Goal: Answer question/provide support: Share knowledge or assist other users

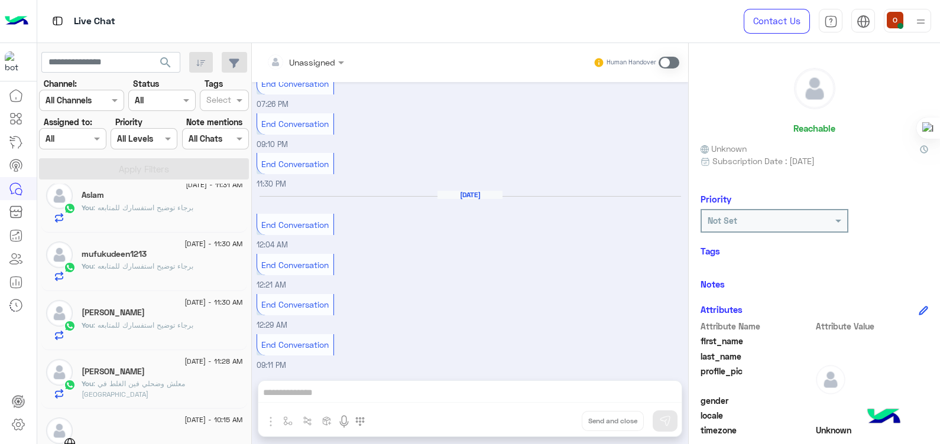
scroll to position [242, 0]
click at [118, 374] on h5 "[PERSON_NAME]" at bounding box center [113, 370] width 63 height 10
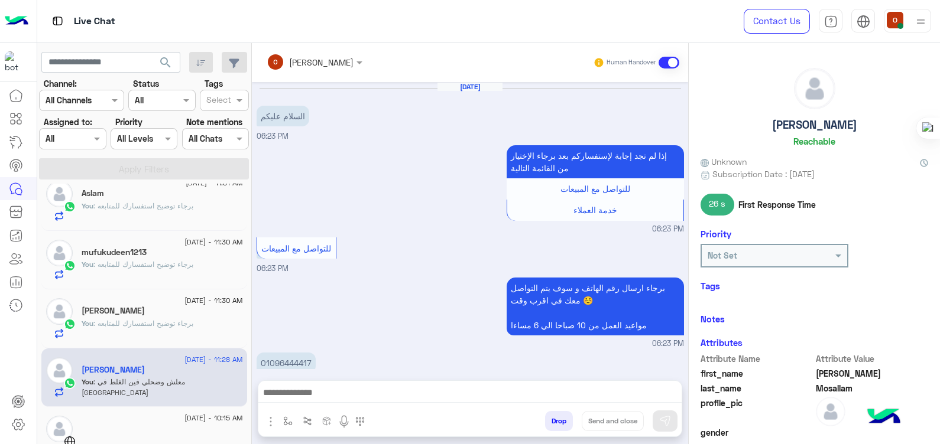
scroll to position [979, 0]
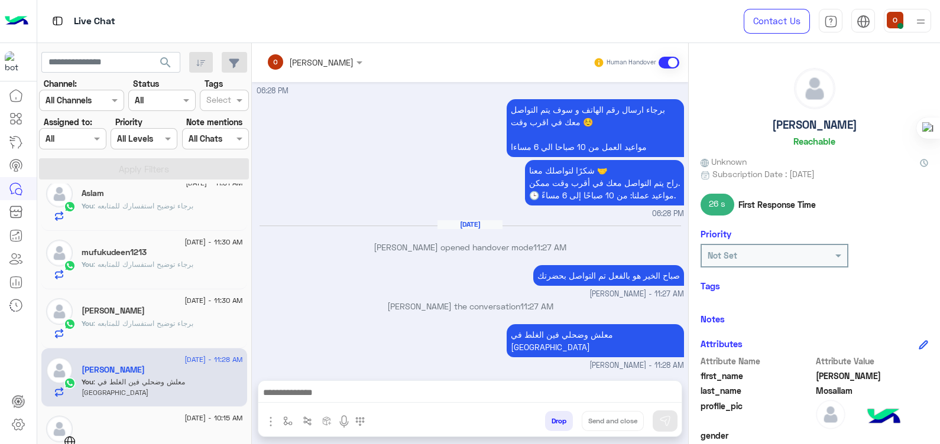
click at [830, 127] on h5 "[PERSON_NAME]" at bounding box center [814, 125] width 85 height 14
click at [815, 128] on h5 "[PERSON_NAME]" at bounding box center [814, 125] width 85 height 14
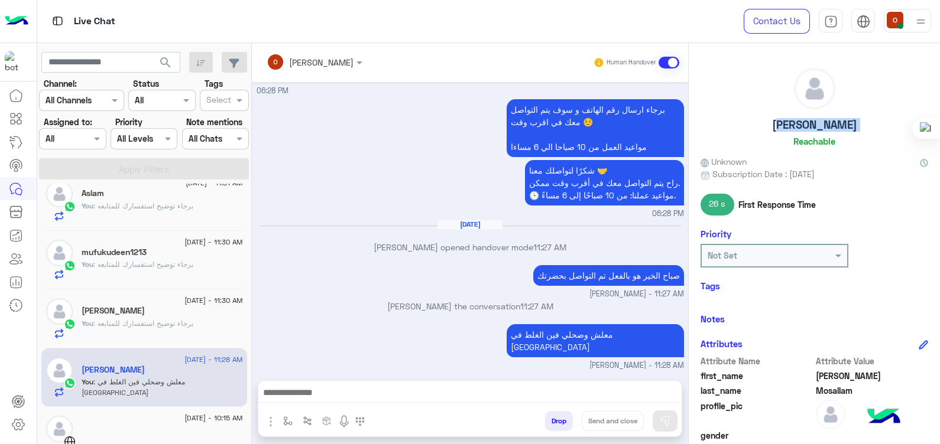
copy h5 "[PERSON_NAME]"
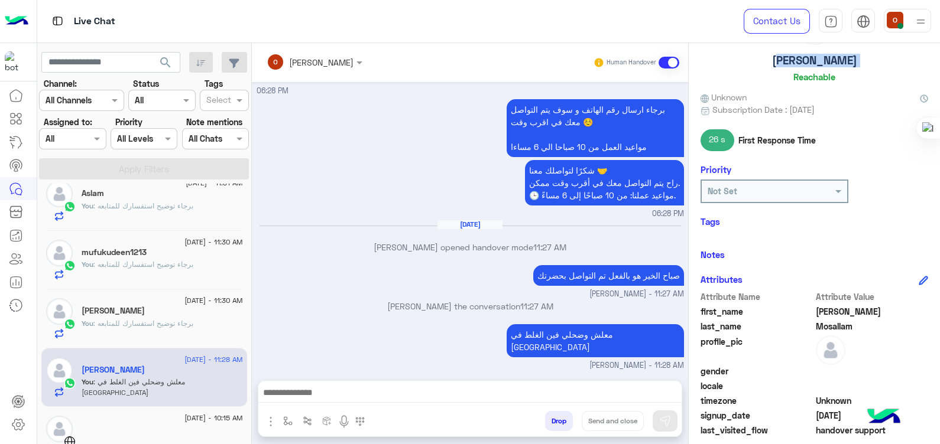
scroll to position [75, 0]
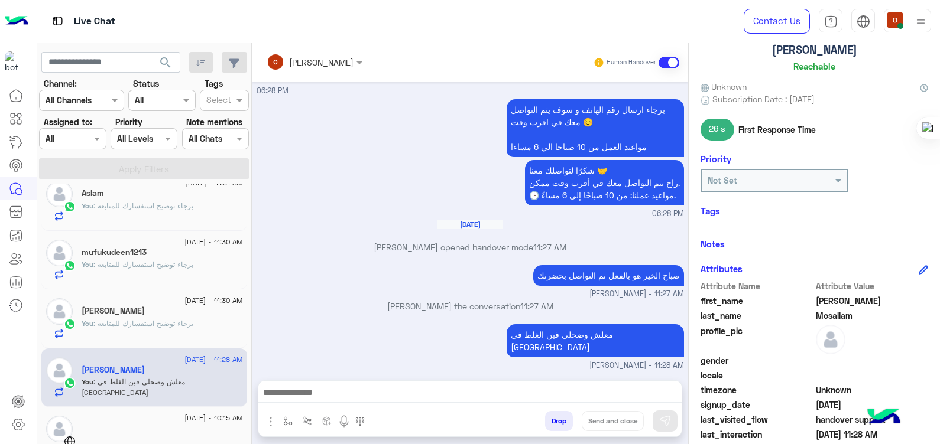
click at [786, 321] on span "last_name" at bounding box center [756, 316] width 113 height 12
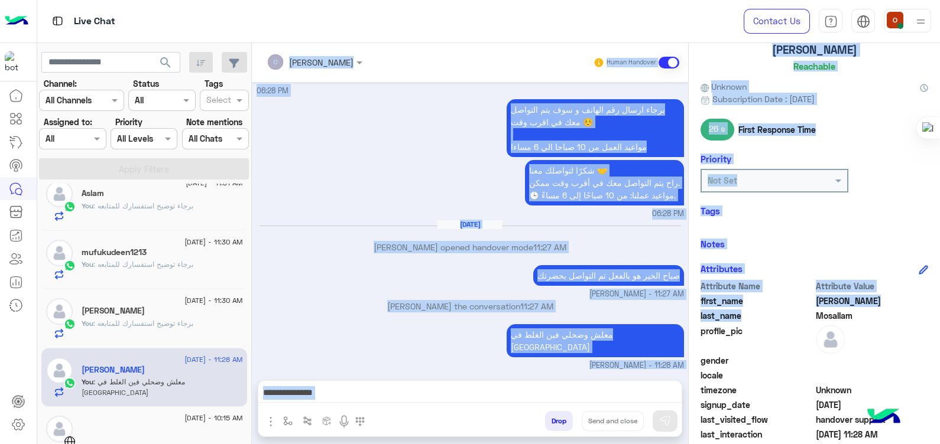
scroll to position [223, 0]
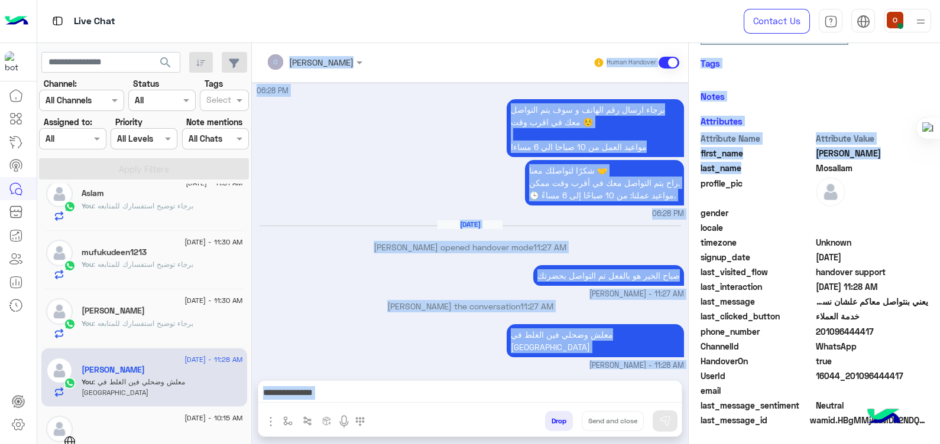
drag, startPoint x: 786, startPoint y: 321, endPoint x: 834, endPoint y: 425, distance: 114.5
click at [834, 425] on div "Attribute Name Attribute Value first_name [PERSON_NAME] last_name Mosallam prof…" at bounding box center [814, 280] width 228 height 297
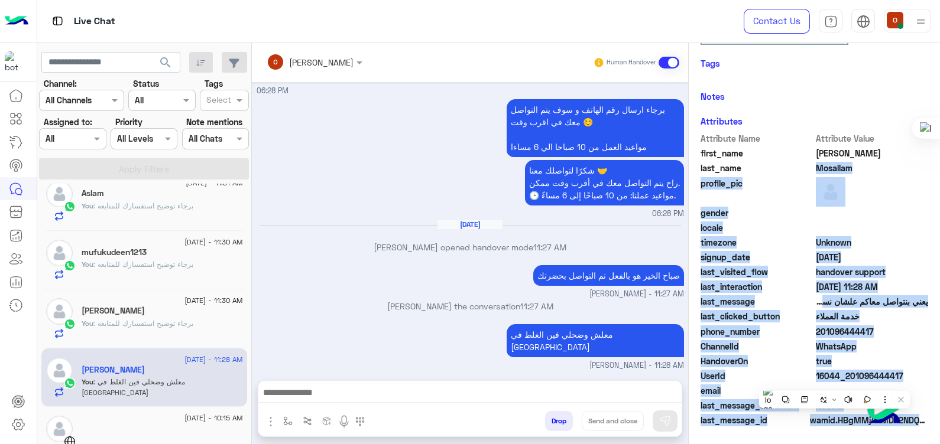
drag, startPoint x: 834, startPoint y: 425, endPoint x: 906, endPoint y: 207, distance: 229.7
click at [906, 207] on span at bounding box center [872, 213] width 113 height 12
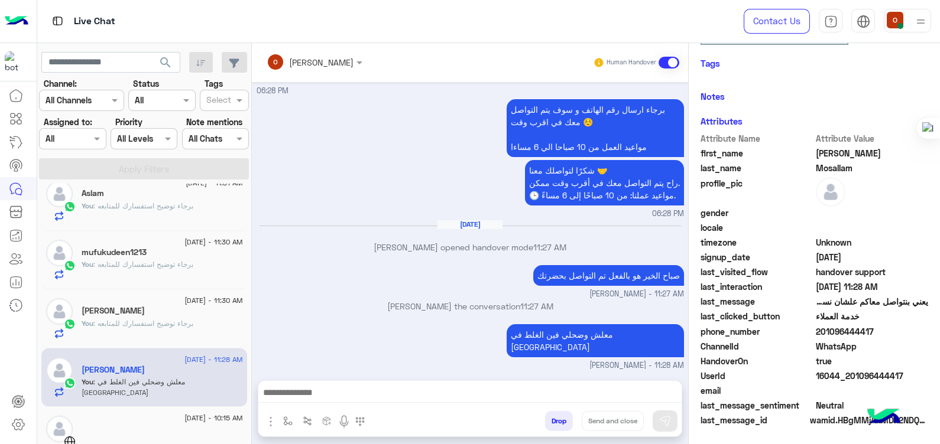
click at [906, 207] on span at bounding box center [872, 213] width 113 height 12
click at [837, 335] on span "201096444417" at bounding box center [872, 332] width 113 height 12
copy span "201096444417"
click at [184, 301] on span "[DATE] - 11:30 AM" at bounding box center [213, 300] width 58 height 11
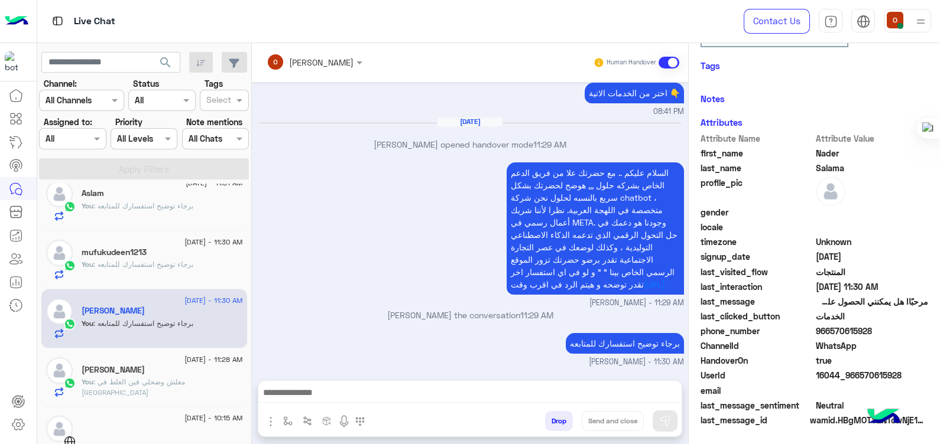
scroll to position [223, 0]
click at [829, 328] on span "966570615928" at bounding box center [872, 332] width 113 height 12
copy span "966570615928"
click at [143, 255] on h5 "mufukudeen1213" at bounding box center [114, 253] width 65 height 10
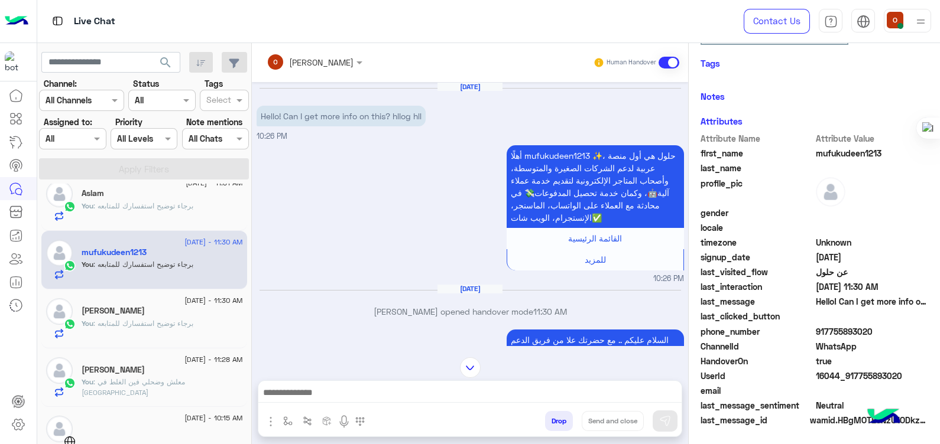
click at [839, 151] on span "mufukudeen1213" at bounding box center [872, 153] width 113 height 12
copy span "mufukudeen1213"
click at [847, 326] on span "917755893020" at bounding box center [872, 332] width 113 height 12
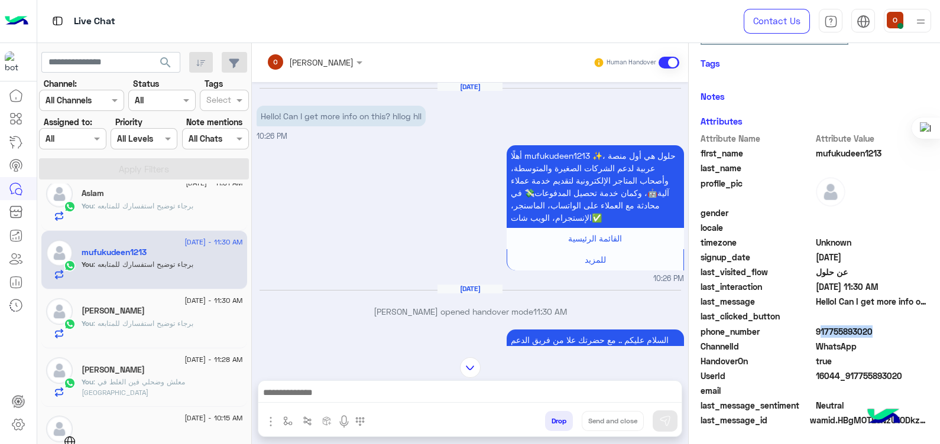
copy span "917755893020"
click at [139, 202] on span ": برجاء توضيح استفسارك للمتابعه" at bounding box center [143, 206] width 100 height 9
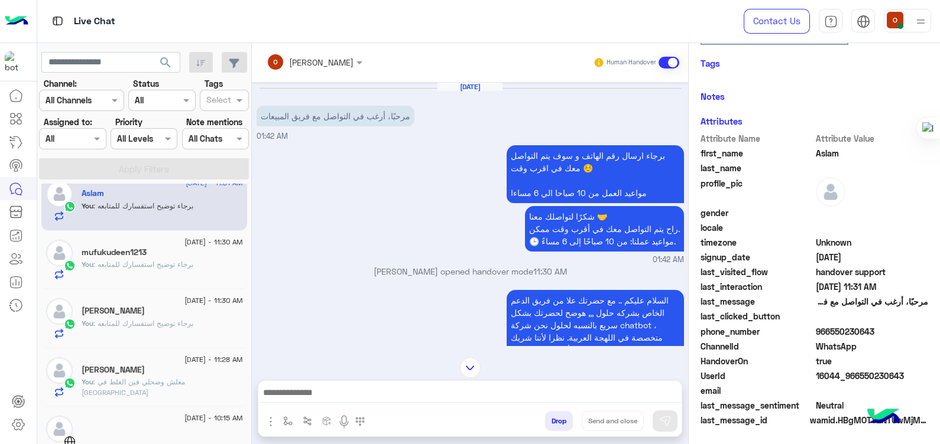
click at [821, 152] on span "Aslam" at bounding box center [872, 153] width 113 height 12
copy span "Aslam"
click at [836, 331] on span "966550230643" at bounding box center [872, 332] width 113 height 12
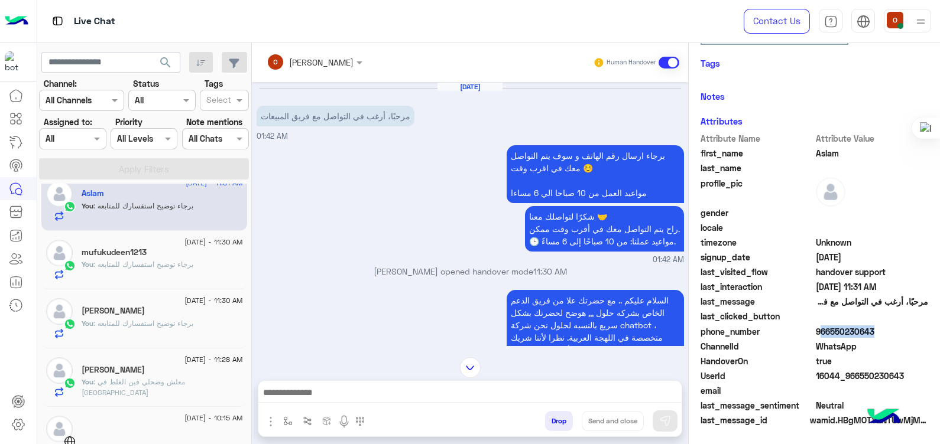
copy span "966550230643"
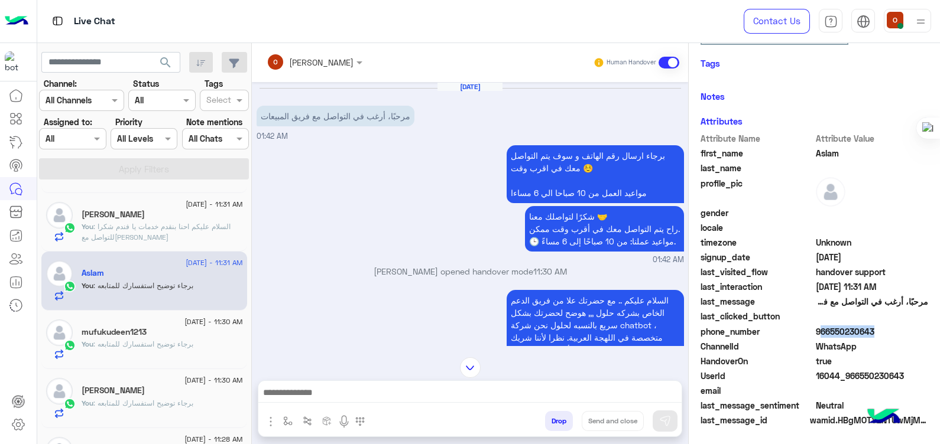
scroll to position [141, 0]
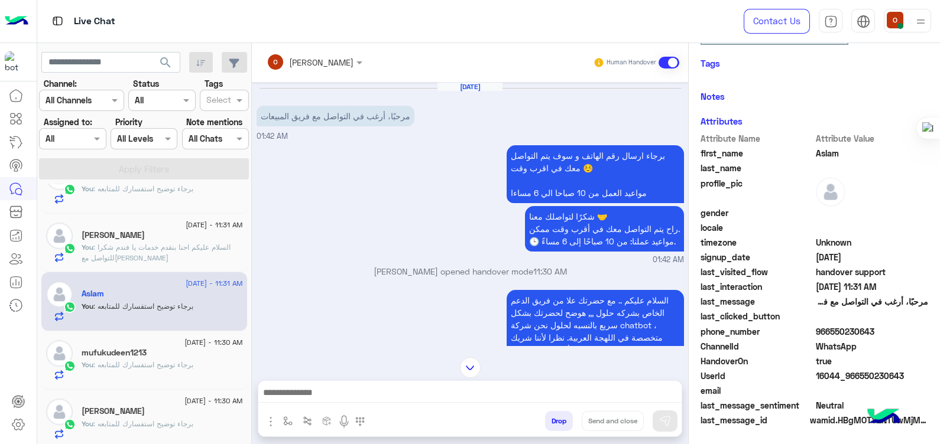
click at [127, 260] on p "You : السلام عليكم احنا بنقدم خدمات يا فندم شكرا للتواصل مع[PERSON_NAME]" at bounding box center [162, 252] width 161 height 21
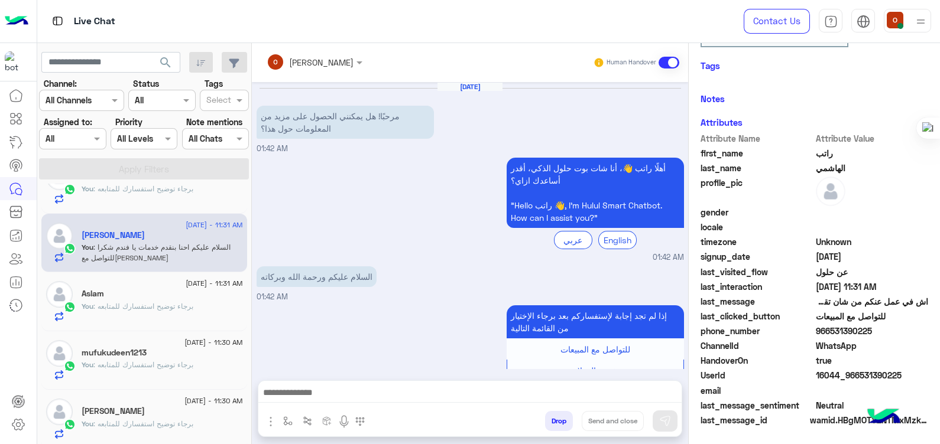
scroll to position [435, 0]
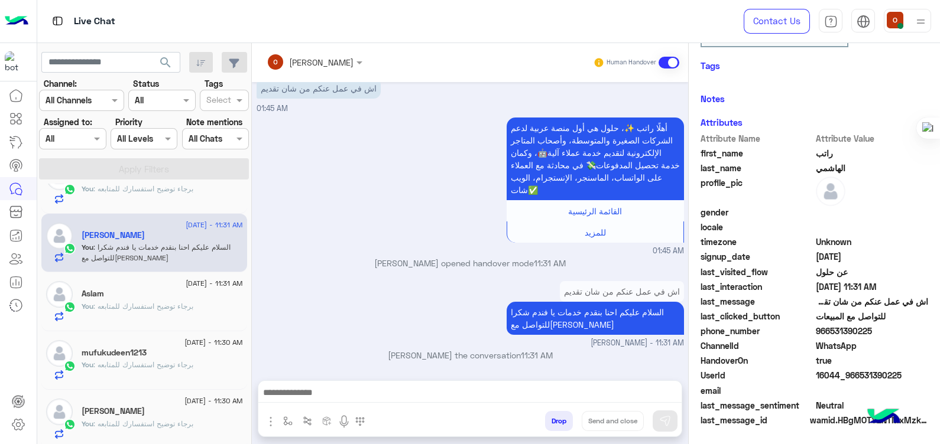
click at [816, 152] on span "راتب" at bounding box center [872, 153] width 113 height 12
drag, startPoint x: 816, startPoint y: 152, endPoint x: 826, endPoint y: 171, distance: 21.4
click at [826, 171] on div "Attribute Name Attribute Value first_name راتب last_name ال[PERSON_NAME] profil…" at bounding box center [814, 280] width 228 height 297
click at [831, 331] on span "966531390225" at bounding box center [872, 332] width 113 height 12
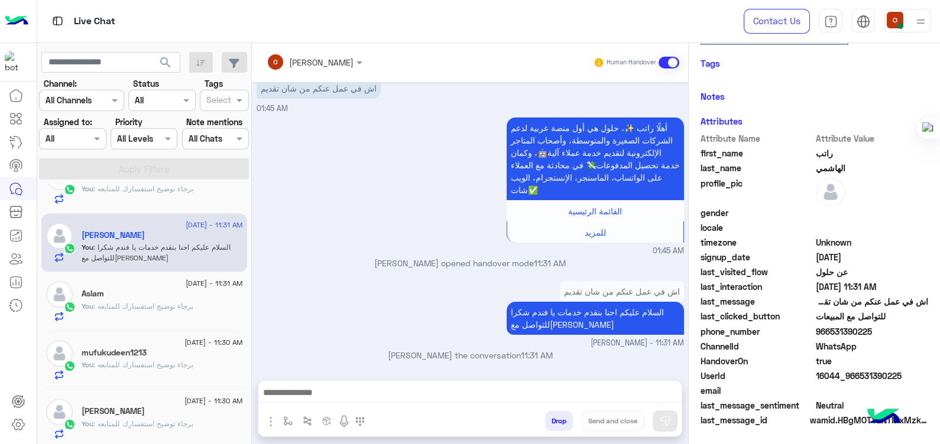
click at [831, 331] on span "966531390225" at bounding box center [872, 332] width 113 height 12
copy span "966531390225"
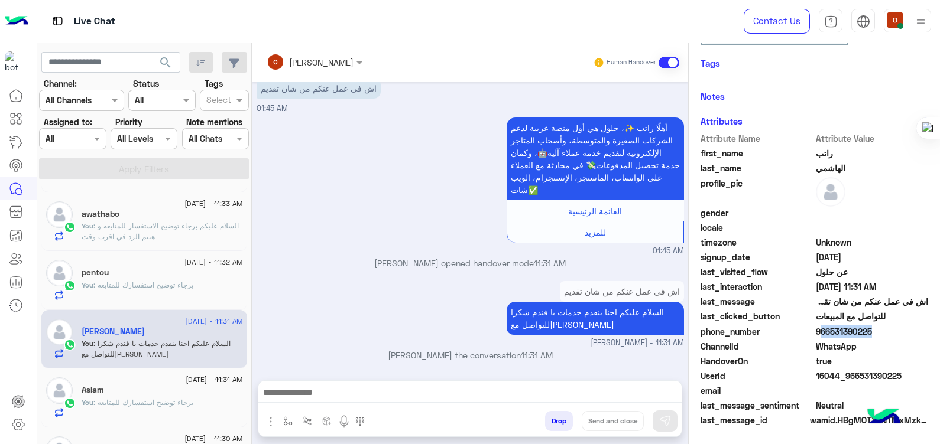
scroll to position [30, 0]
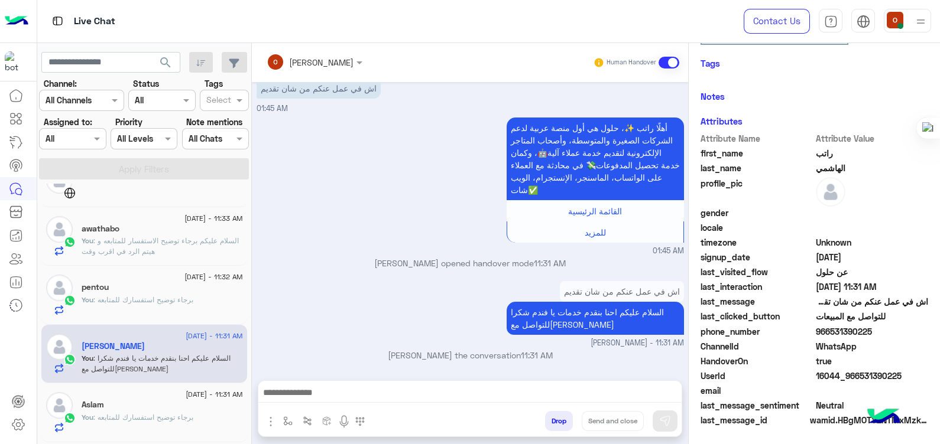
click at [135, 303] on p "You : برجاء توضيح استفسارك للمتابعه" at bounding box center [138, 300] width 112 height 11
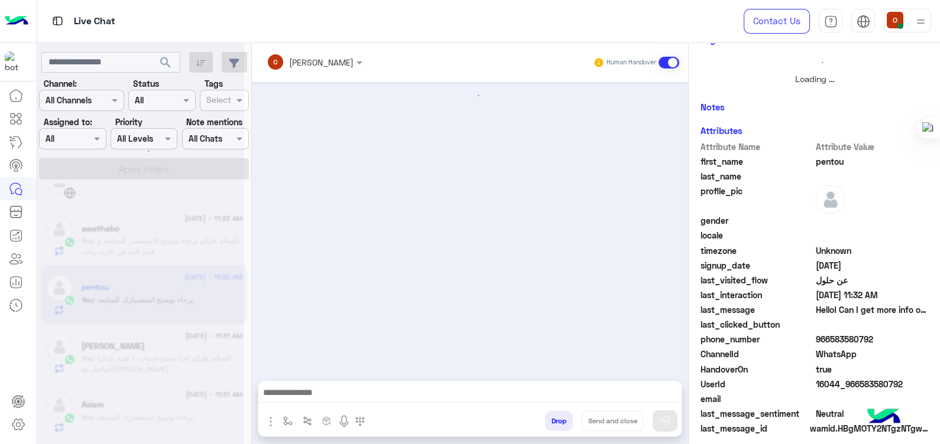
scroll to position [157, 0]
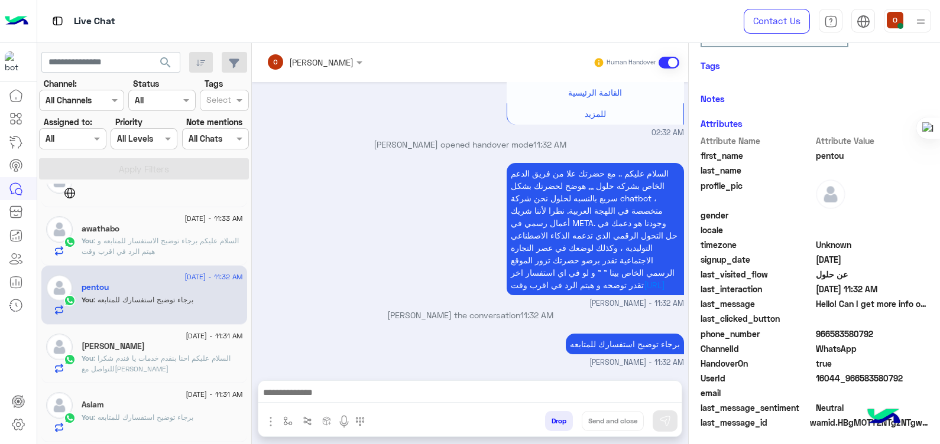
click at [821, 154] on span "pentou" at bounding box center [872, 156] width 113 height 12
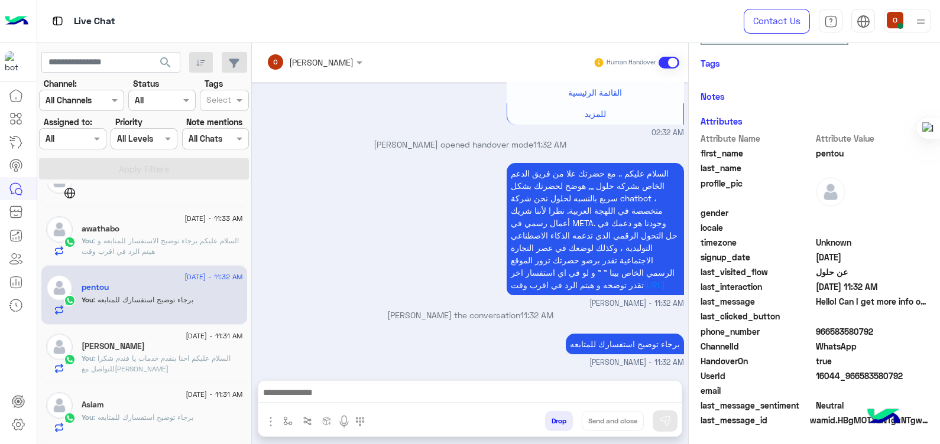
click at [821, 154] on span "pentou" at bounding box center [872, 153] width 113 height 12
copy span "pentou"
click at [840, 328] on span "966583580792" at bounding box center [872, 332] width 113 height 12
copy span "966583580792"
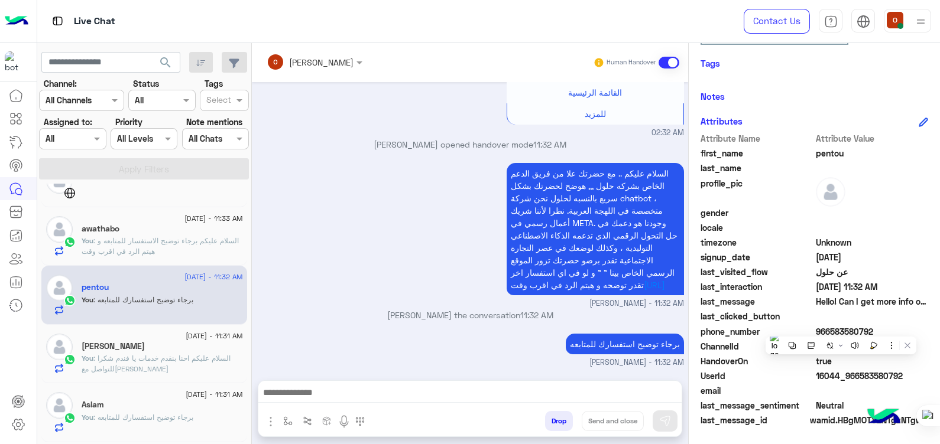
click at [141, 226] on div "awathabo" at bounding box center [162, 230] width 161 height 12
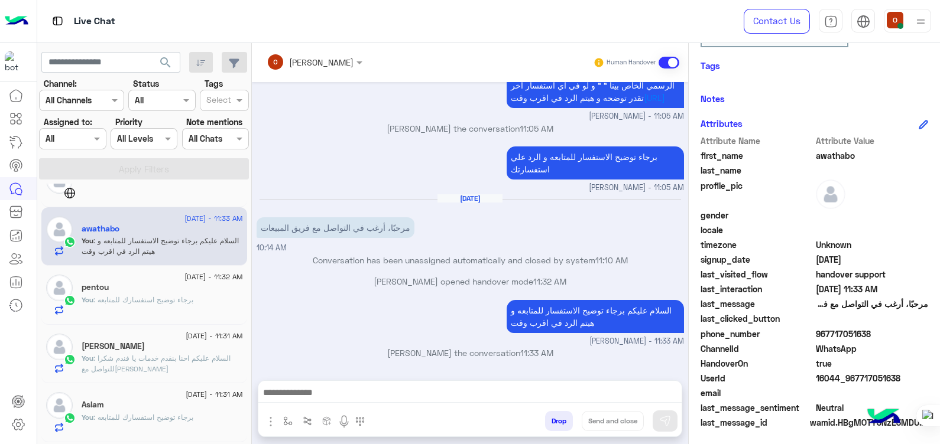
scroll to position [223, 0]
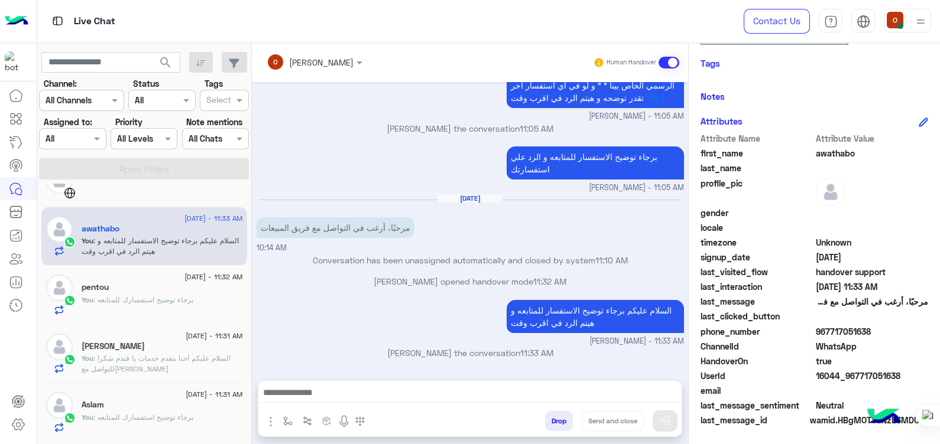
click at [827, 151] on span "awathabo" at bounding box center [872, 153] width 113 height 12
click at [838, 327] on span "967717051638" at bounding box center [872, 332] width 113 height 12
click at [157, 350] on div "[PERSON_NAME]" at bounding box center [162, 348] width 161 height 12
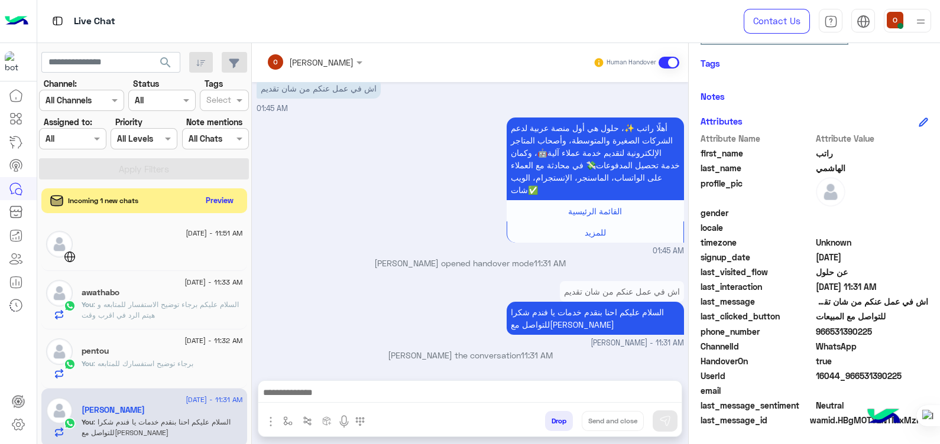
click at [224, 198] on button "Preview" at bounding box center [220, 201] width 37 height 16
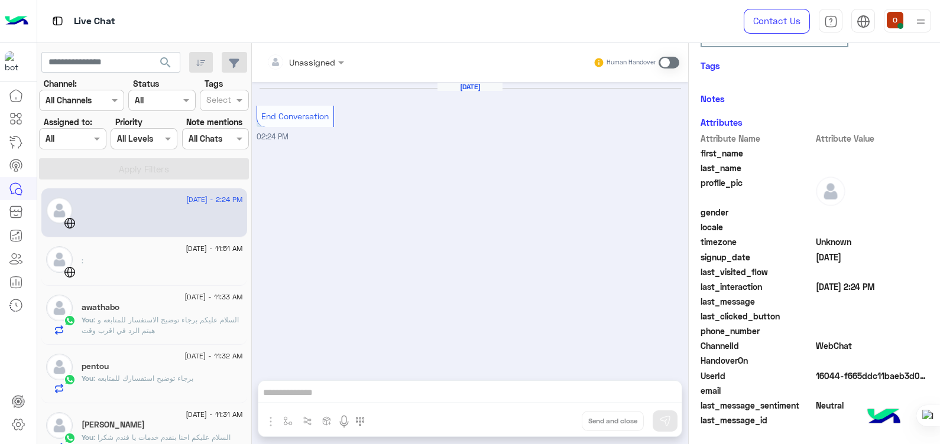
scroll to position [188, 0]
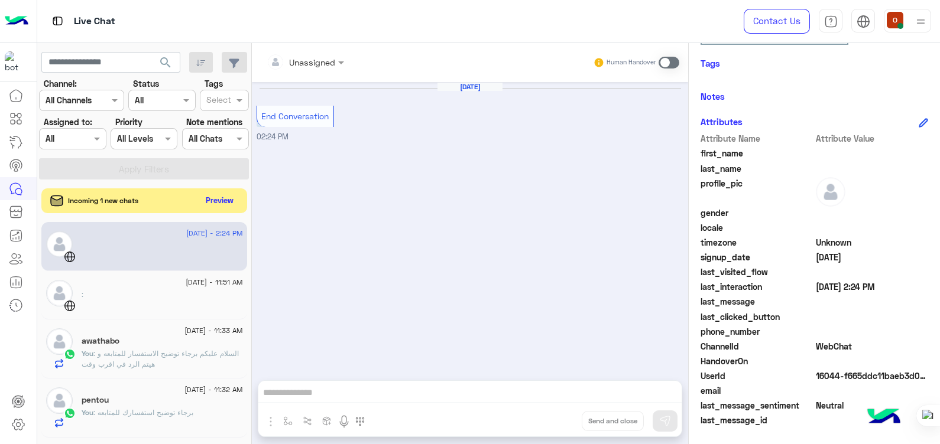
click at [226, 207] on button "Preview" at bounding box center [220, 201] width 37 height 16
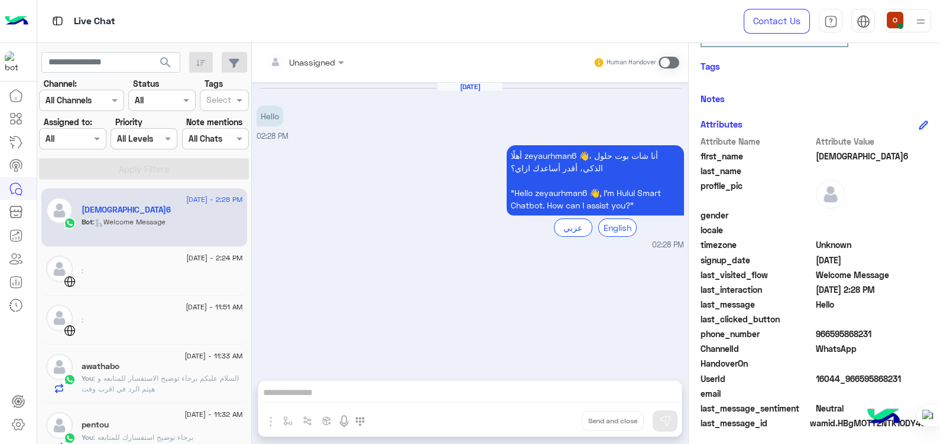
scroll to position [201, 0]
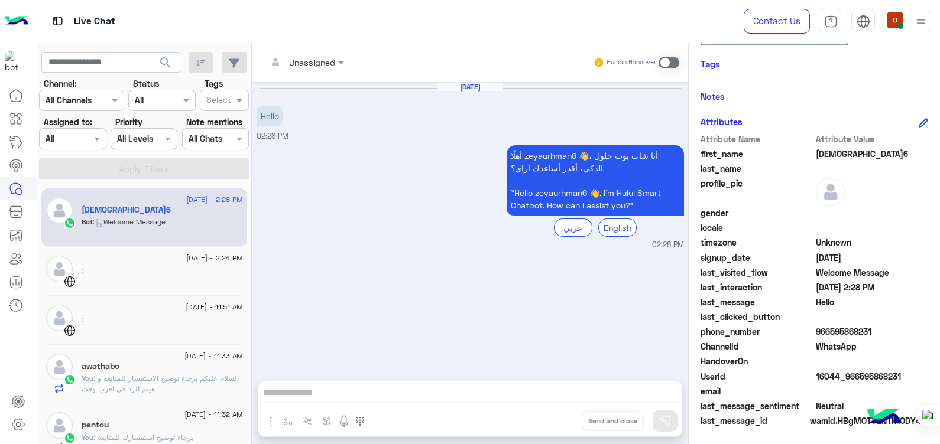
drag, startPoint x: 528, startPoint y: 278, endPoint x: 431, endPoint y: 272, distance: 97.1
click at [431, 272] on div "[DATE] Hello 02:28 PM أهلًا zeyaurhman6 👋، أنا شات بوت حلول الذكي، أقدر أساعدك …" at bounding box center [470, 225] width 436 height 287
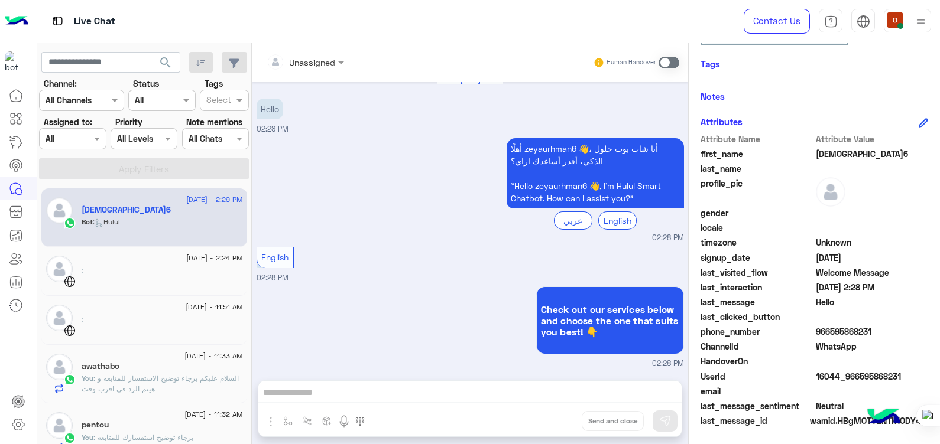
scroll to position [204, 0]
